Goal: Information Seeking & Learning: Learn about a topic

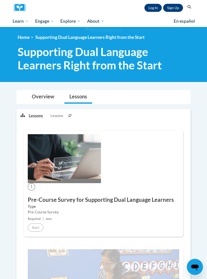
click at [151, 6] on link "Log In" at bounding box center [152, 8] width 17 height 8
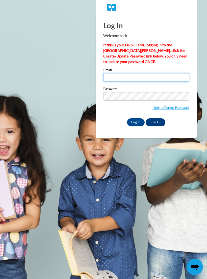
type input "mahsachalabi7176@gmail.com"
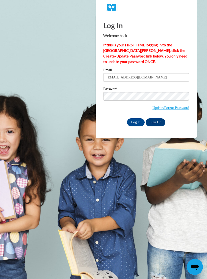
click at [135, 122] on input "Log In" at bounding box center [136, 122] width 18 height 8
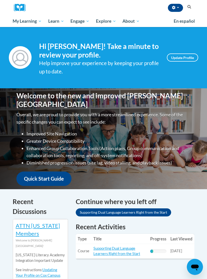
click at [0, 0] on span "Early Care and Learning" at bounding box center [0, 0] width 0 height 0
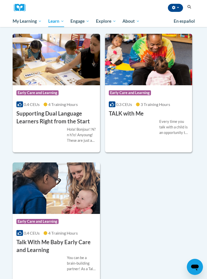
scroll to position [1052, 0]
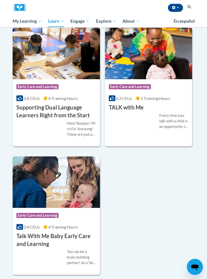
click at [36, 119] on h3 "Supporting Dual Language Learners Right from the Start" at bounding box center [56, 112] width 80 height 16
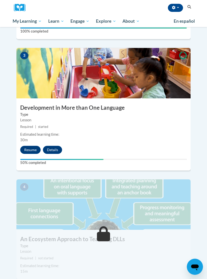
scroll to position [380, 0]
click at [24, 146] on button "Resume" at bounding box center [30, 150] width 20 height 8
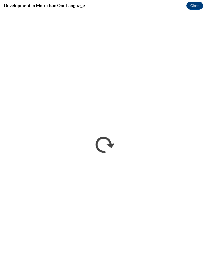
scroll to position [0, 0]
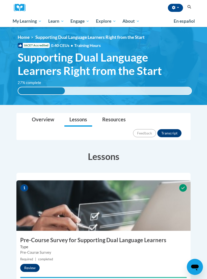
click at [0, 0] on span "Early Care and Learning" at bounding box center [0, 0] width 0 height 0
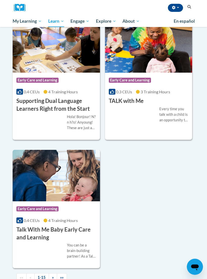
scroll to position [1067, 0]
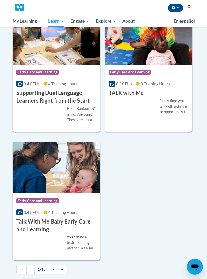
click at [24, 105] on h3 "Supporting Dual Language Learners Right from the Start" at bounding box center [56, 97] width 80 height 16
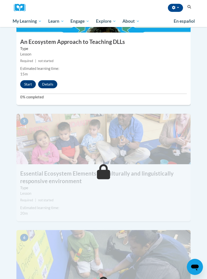
scroll to position [577, 0]
click at [28, 80] on button "Start" at bounding box center [28, 84] width 16 height 8
